Goal: Information Seeking & Learning: Learn about a topic

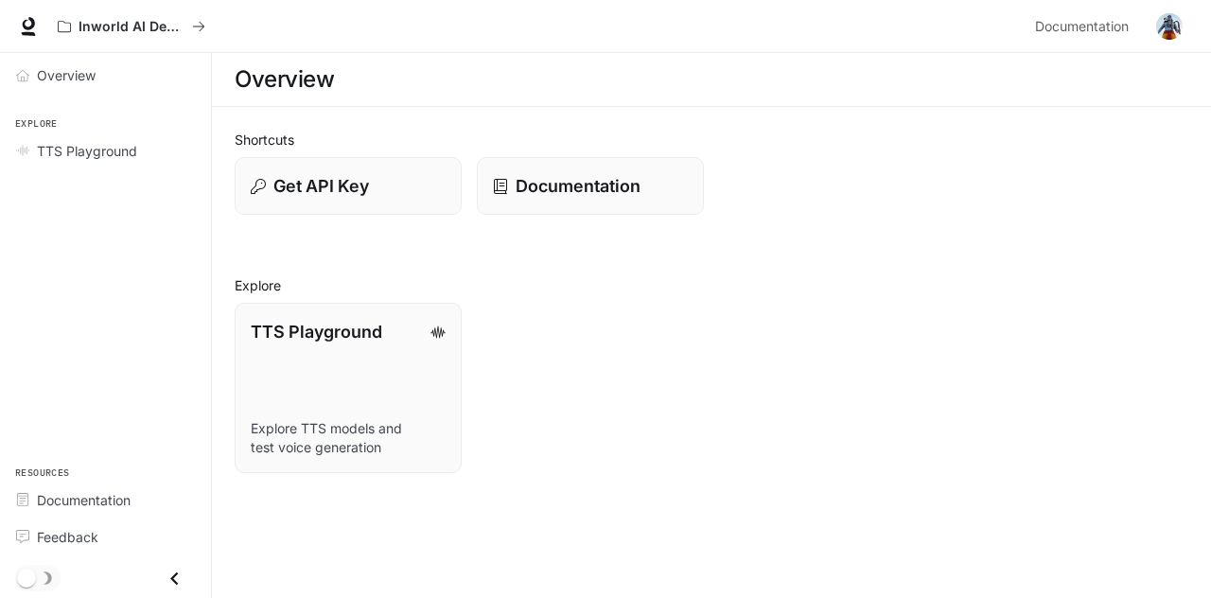
click at [1165, 26] on img "button" at bounding box center [1169, 26] width 26 height 26
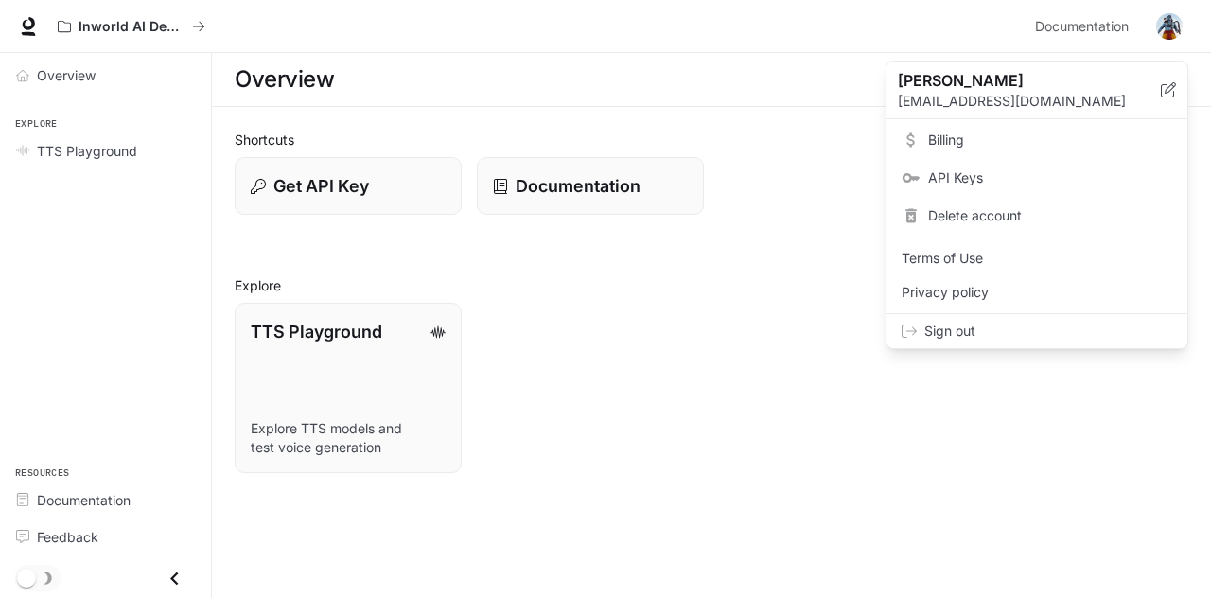
click at [830, 136] on div at bounding box center [605, 299] width 1211 height 598
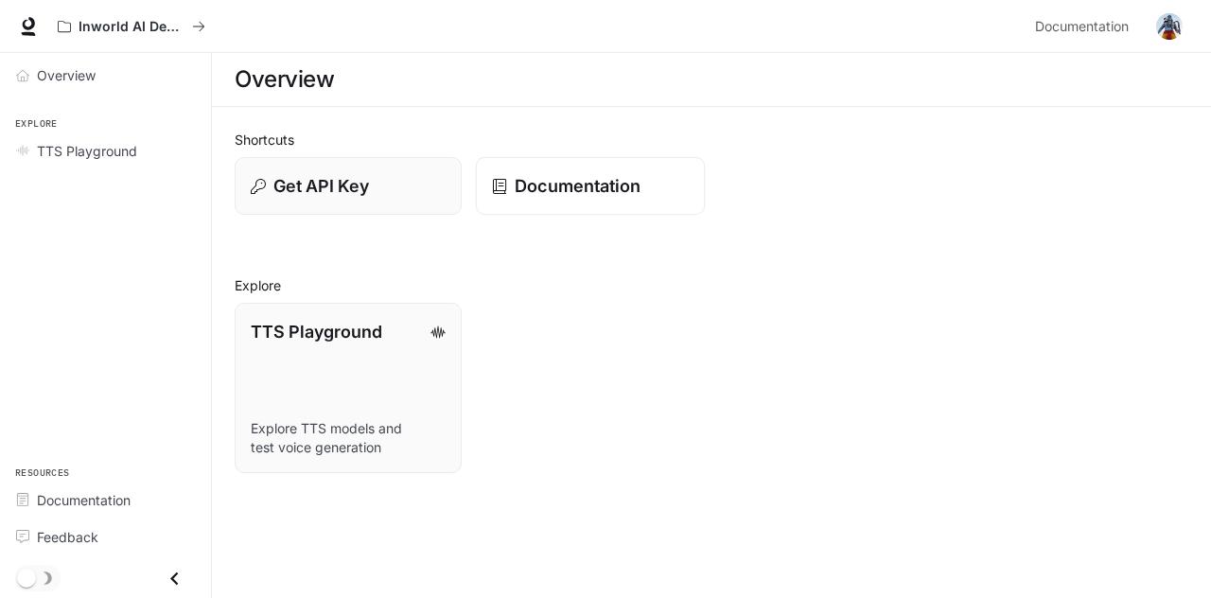
click at [561, 183] on p "Documentation" at bounding box center [578, 186] width 126 height 26
